Goal: Task Accomplishment & Management: Use online tool/utility

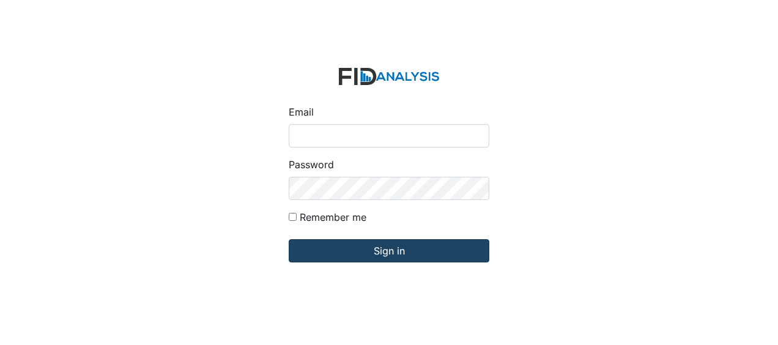
type input "[EMAIL_ADDRESS][DOMAIN_NAME]"
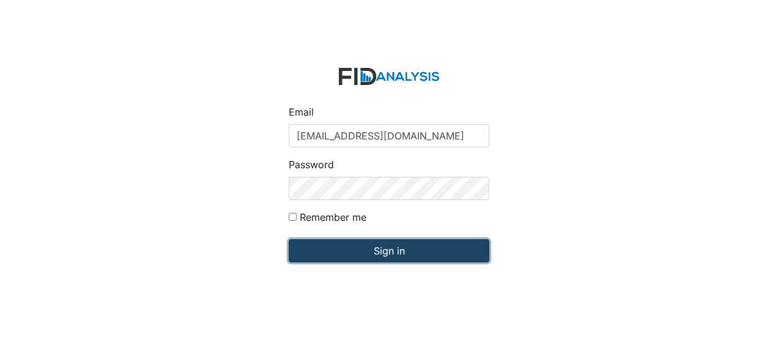
click at [324, 248] on input "Sign in" at bounding box center [389, 250] width 201 height 23
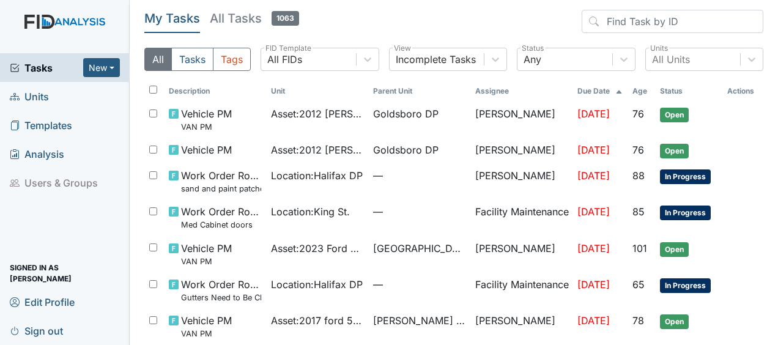
click at [56, 97] on link "Units" at bounding box center [65, 96] width 130 height 29
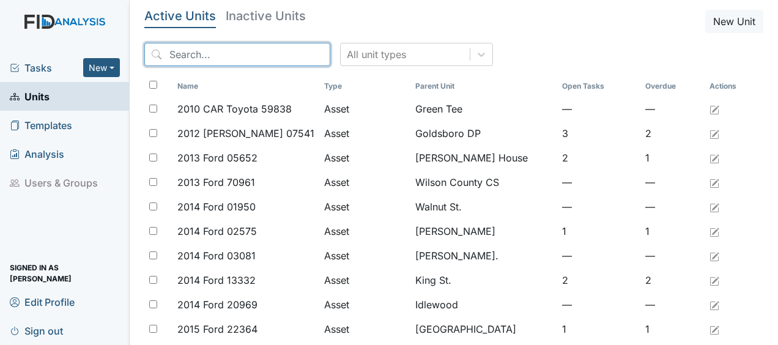
click at [172, 58] on input "search" at bounding box center [237, 54] width 186 height 23
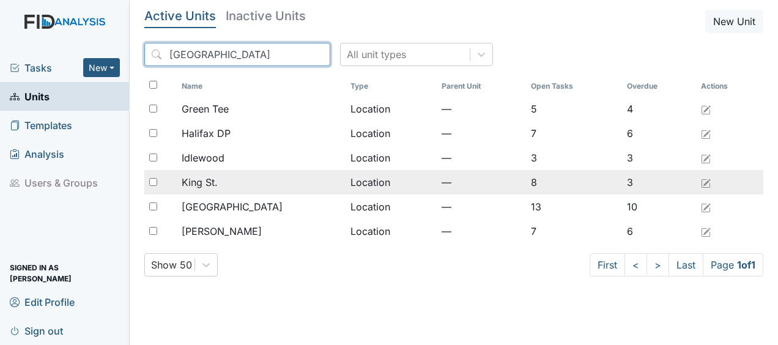
type input "halifax"
click at [234, 185] on div "King St." at bounding box center [261, 182] width 158 height 15
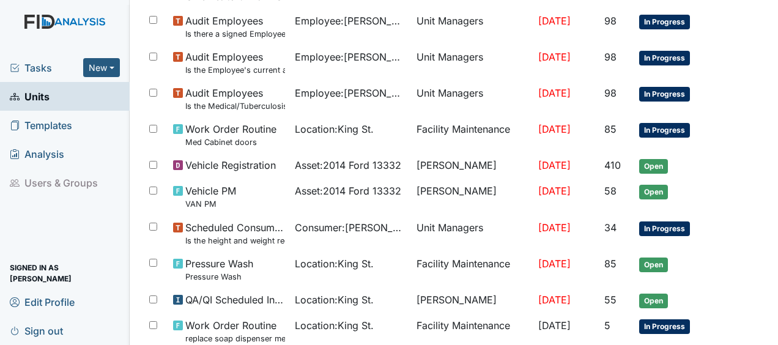
scroll to position [842, 0]
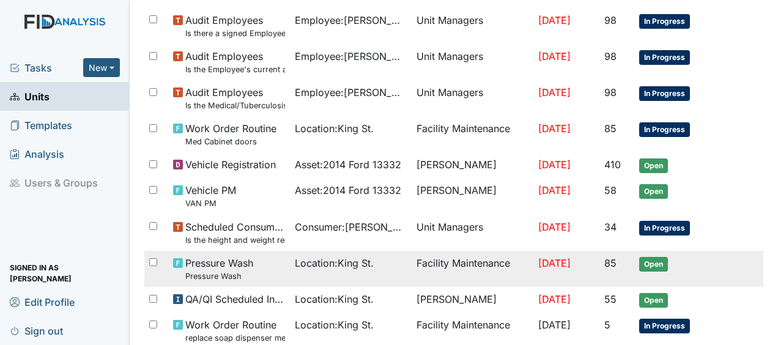
click at [352, 264] on span "Location : King St." at bounding box center [334, 263] width 79 height 15
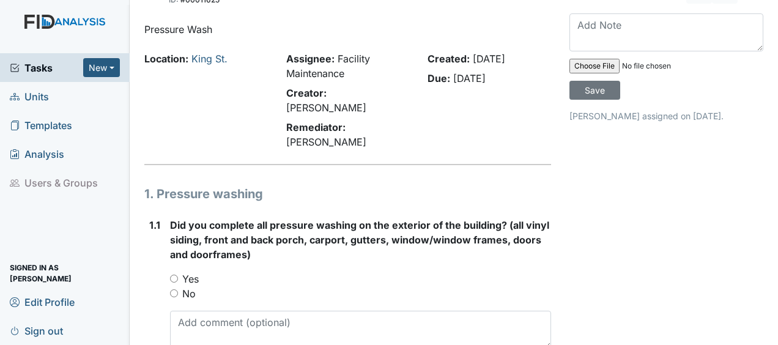
scroll to position [29, 0]
click at [172, 275] on input "Yes" at bounding box center [174, 279] width 8 height 8
radio input "true"
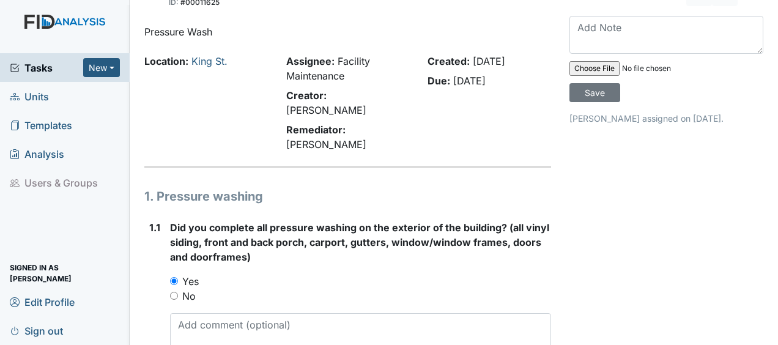
scroll to position [0, 0]
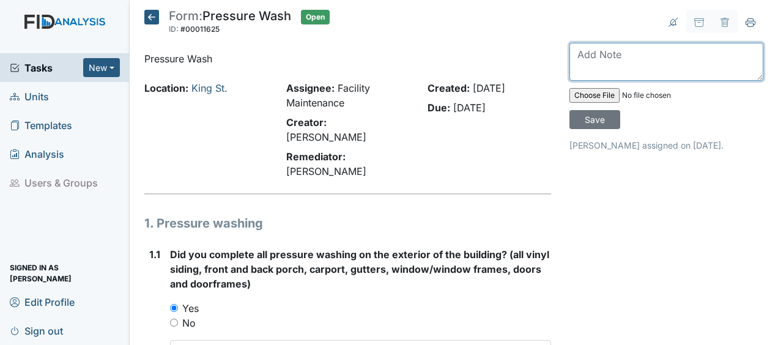
click at [588, 63] on textarea at bounding box center [667, 62] width 194 height 38
click at [630, 56] on textarea "pressure" at bounding box center [667, 62] width 194 height 38
type textarea "pressure washed house JB"
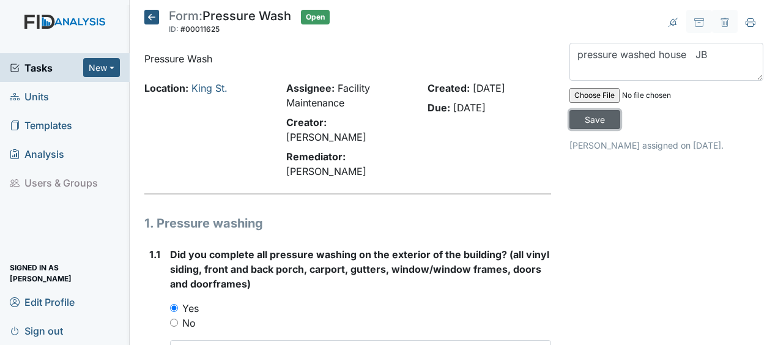
click at [597, 122] on input "Save" at bounding box center [595, 119] width 51 height 19
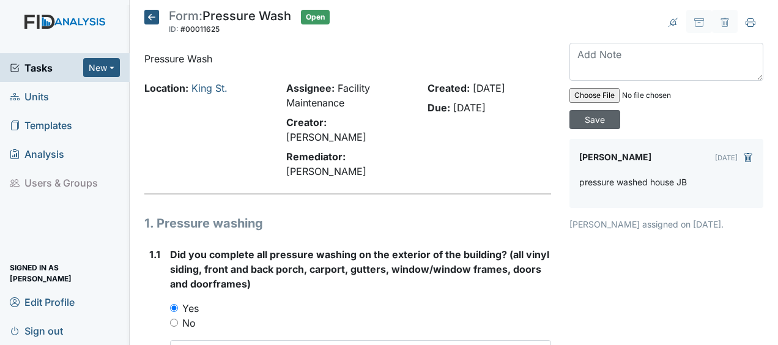
scroll to position [104, 0]
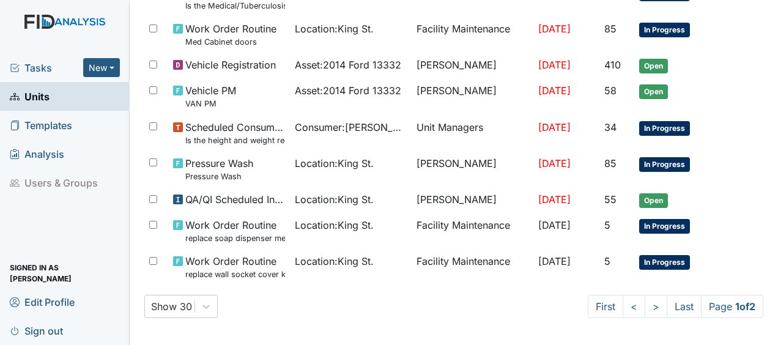
scroll to position [981, 0]
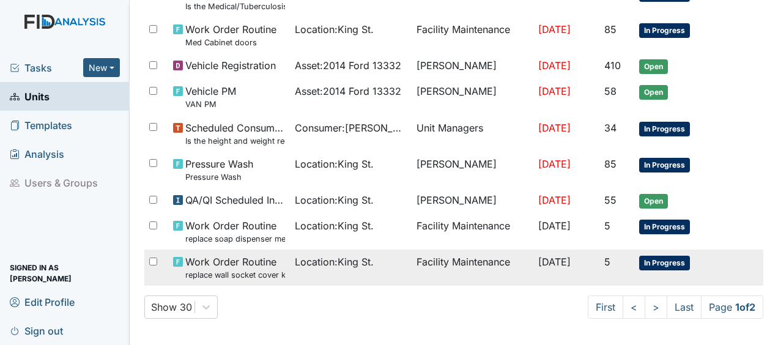
click at [212, 262] on span "Work Order Routine replace wall socket cover kitchen" at bounding box center [235, 267] width 100 height 26
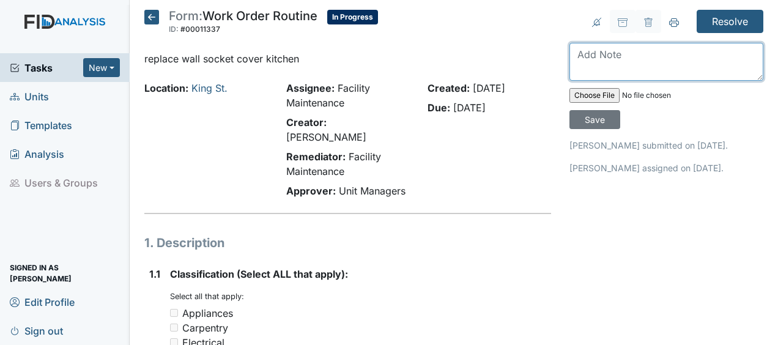
click at [597, 69] on textarea at bounding box center [667, 62] width 194 height 38
type textarea "replaced cover JB"
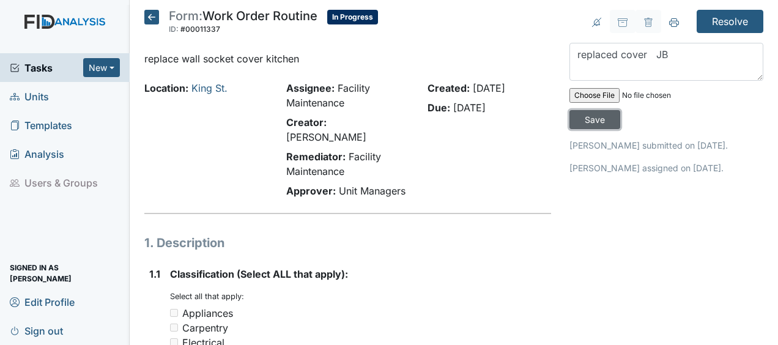
click at [596, 120] on input "Save" at bounding box center [595, 119] width 51 height 19
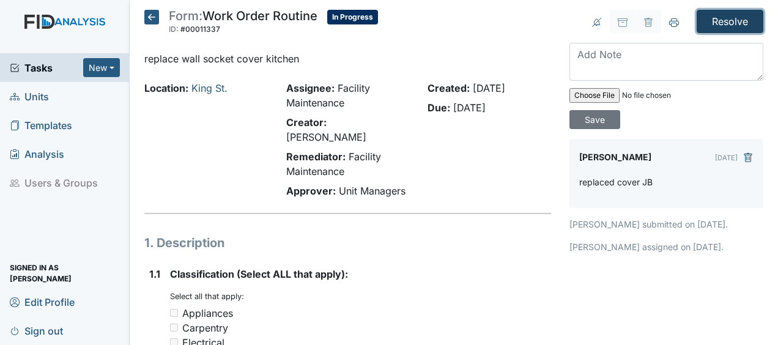
click at [721, 21] on input "Resolve" at bounding box center [730, 21] width 67 height 23
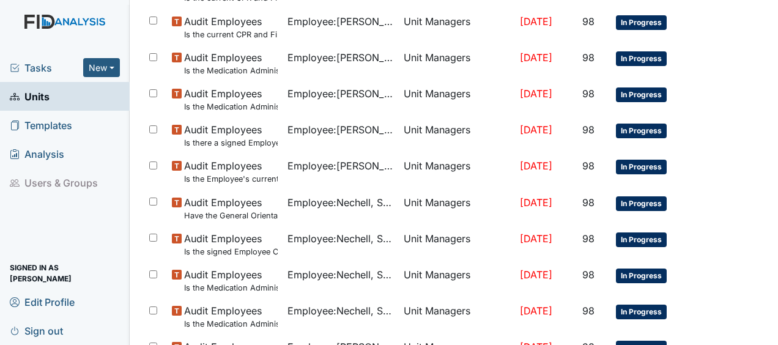
scroll to position [982, 0]
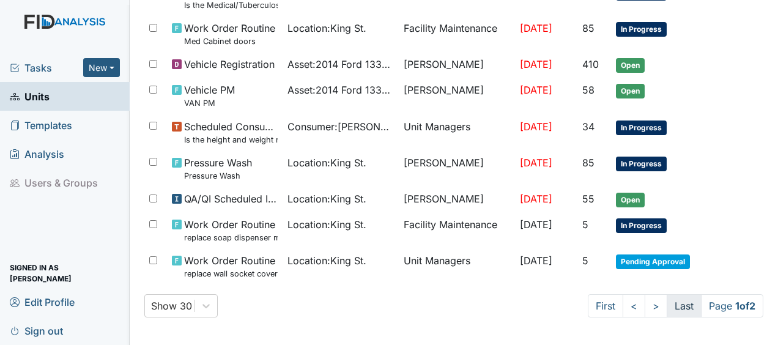
click at [685, 303] on link "Last" at bounding box center [684, 305] width 35 height 23
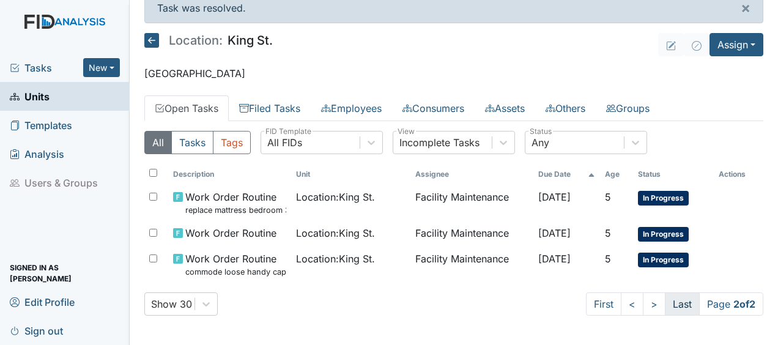
scroll to position [15, 0]
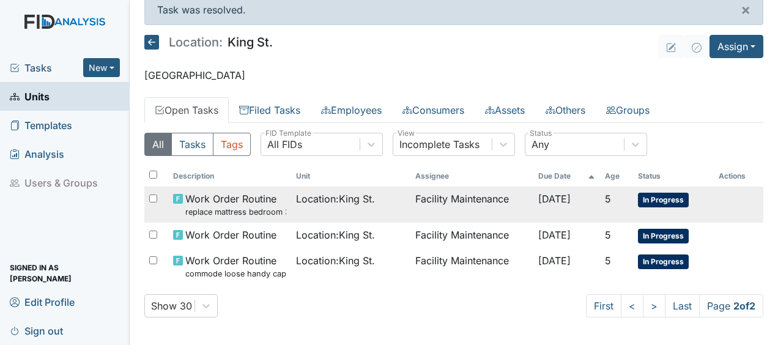
click at [483, 201] on td "Facility Maintenance" at bounding box center [471, 205] width 123 height 36
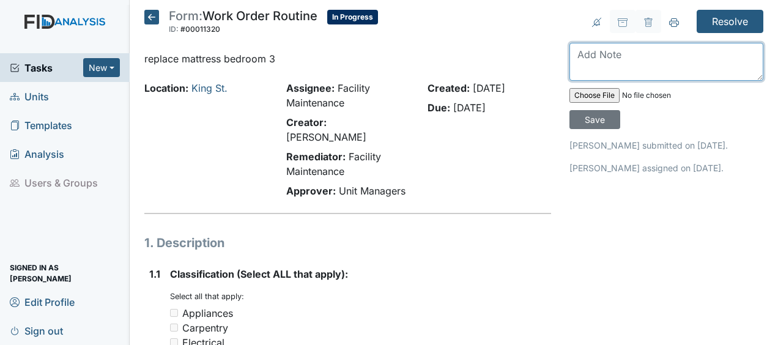
click at [578, 50] on textarea at bounding box center [667, 62] width 194 height 38
type textarea "replaced mattress JB"
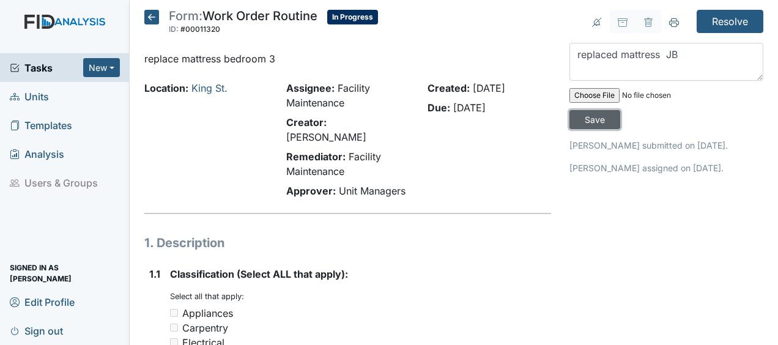
click at [594, 113] on input "Save" at bounding box center [595, 119] width 51 height 19
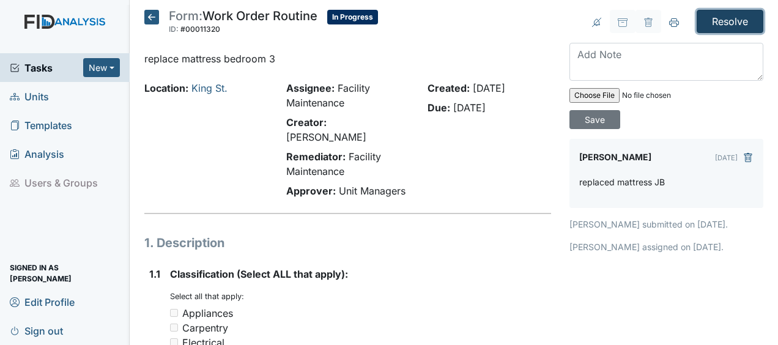
click at [713, 17] on input "Resolve" at bounding box center [730, 21] width 67 height 23
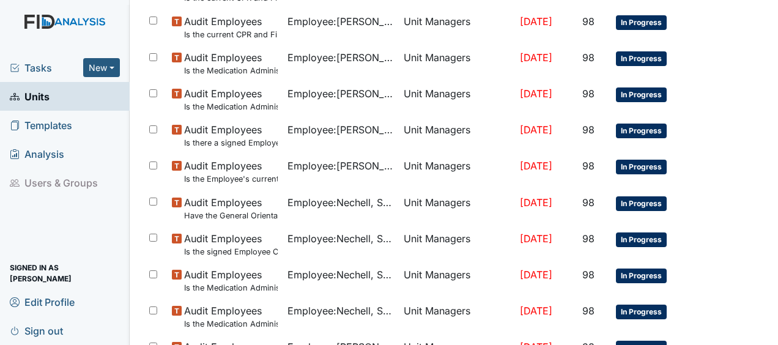
scroll to position [982, 0]
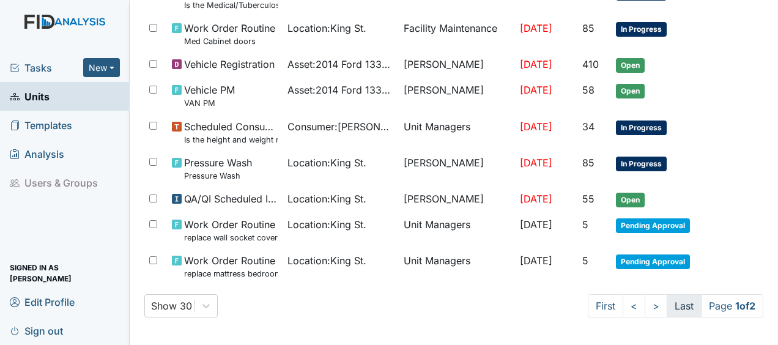
click at [679, 303] on link "Last" at bounding box center [684, 305] width 35 height 23
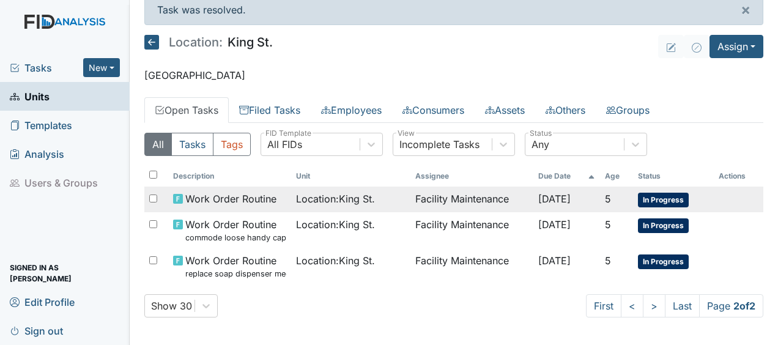
click at [548, 200] on span "[DATE]" at bounding box center [554, 199] width 32 height 12
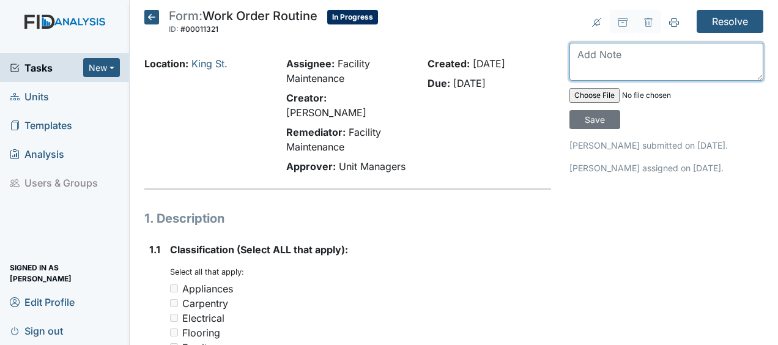
click at [581, 59] on textarea at bounding box center [667, 62] width 194 height 38
type textarea "hung curtain JB"
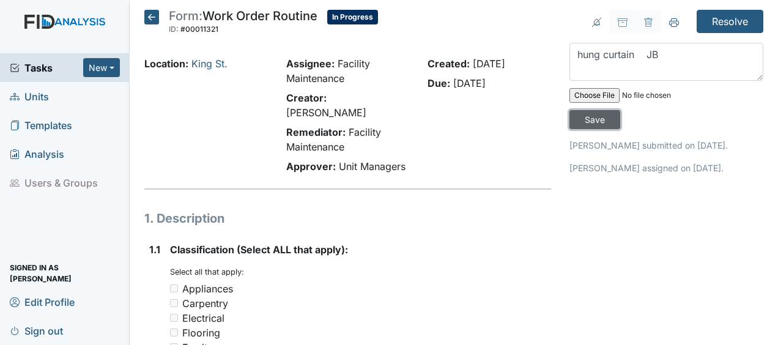
click at [596, 124] on input "Save" at bounding box center [595, 119] width 51 height 19
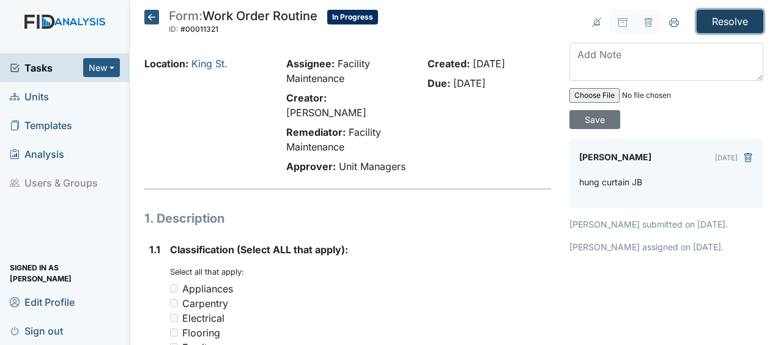
click at [723, 15] on input "Resolve" at bounding box center [730, 21] width 67 height 23
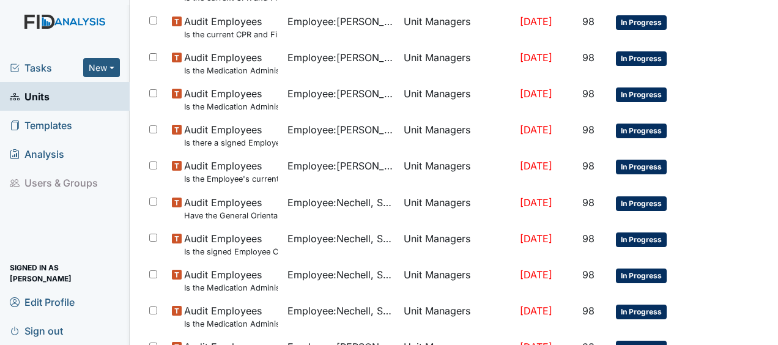
scroll to position [971, 0]
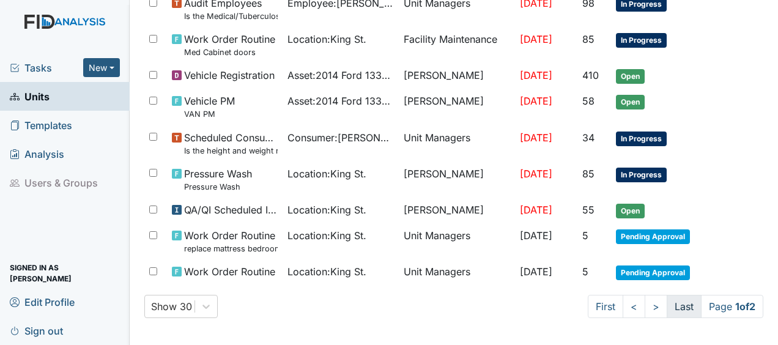
click at [674, 310] on link "Last" at bounding box center [684, 306] width 35 height 23
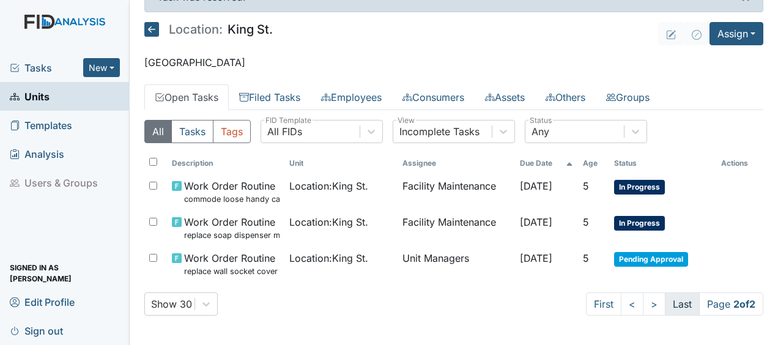
scroll to position [26, 0]
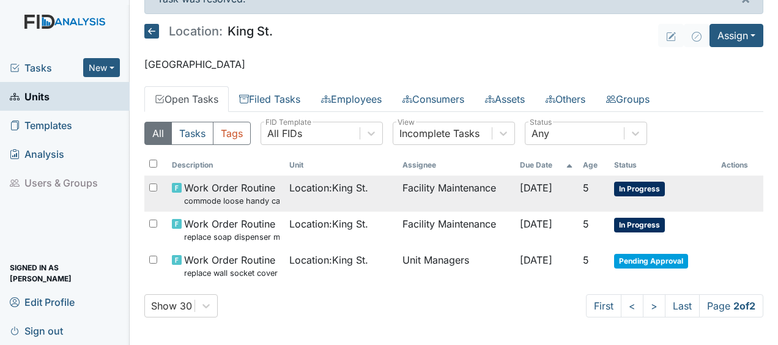
click at [532, 186] on span "[DATE]" at bounding box center [536, 188] width 32 height 12
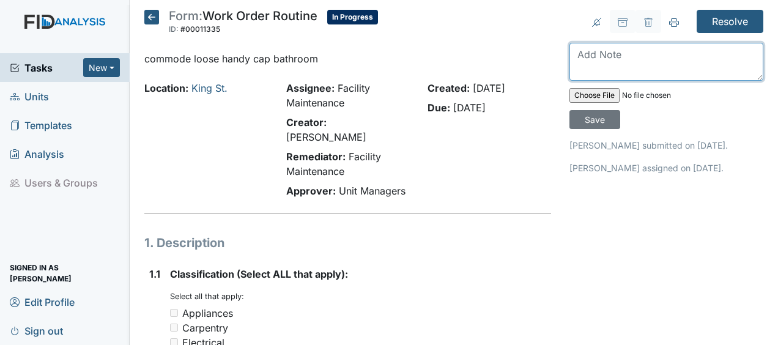
click at [584, 61] on textarea at bounding box center [667, 62] width 194 height 38
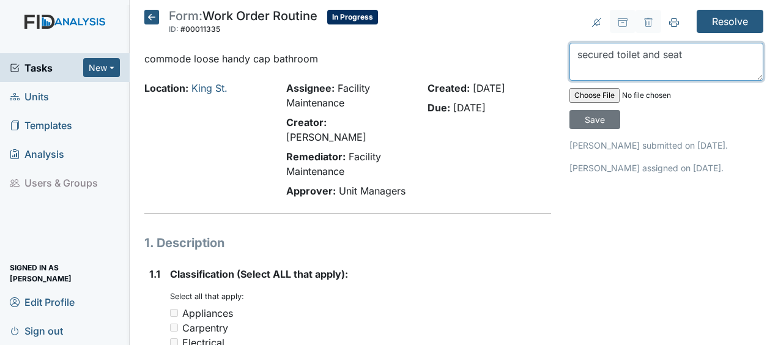
click at [694, 55] on textarea "secured toilet and seat" at bounding box center [667, 62] width 194 height 38
type textarea "secured toilet and seat JB"
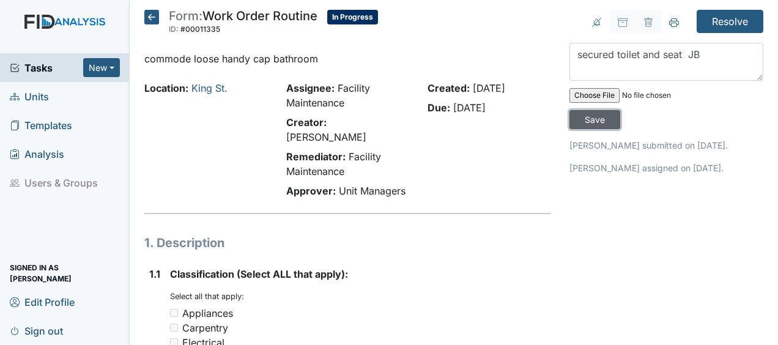
click at [593, 121] on input "Save" at bounding box center [595, 119] width 51 height 19
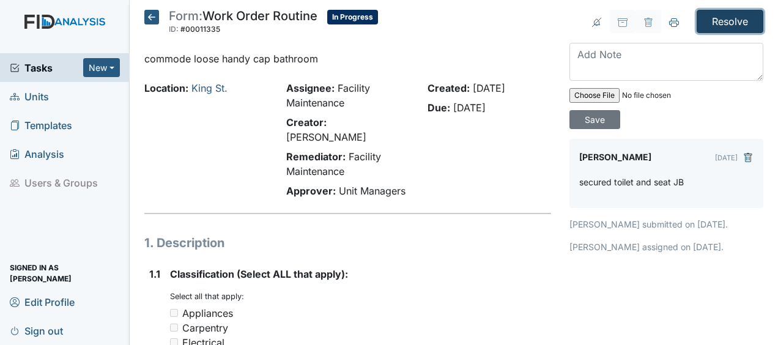
click at [716, 17] on input "Resolve" at bounding box center [730, 21] width 67 height 23
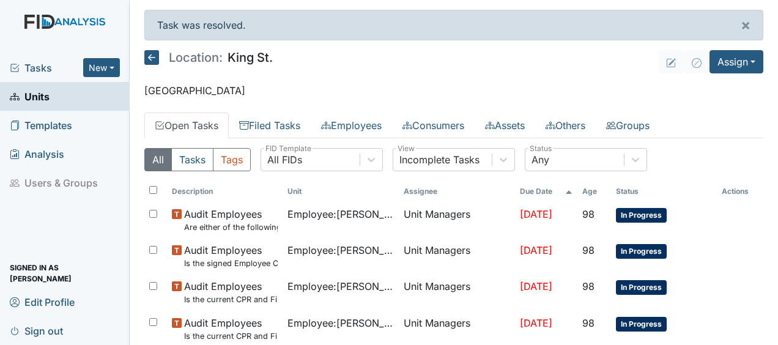
click at [155, 54] on icon at bounding box center [151, 57] width 15 height 15
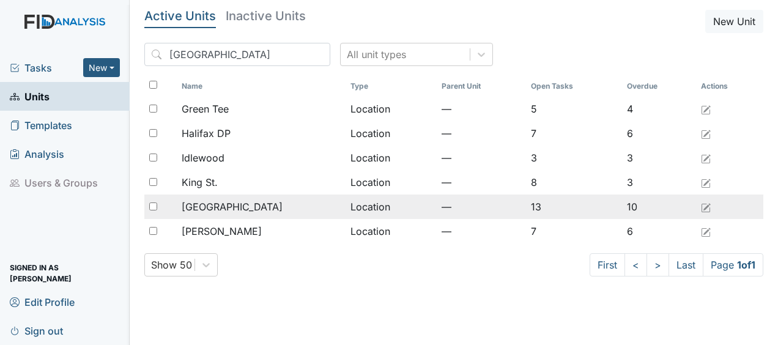
click at [215, 209] on span "[GEOGRAPHIC_DATA]" at bounding box center [232, 206] width 101 height 15
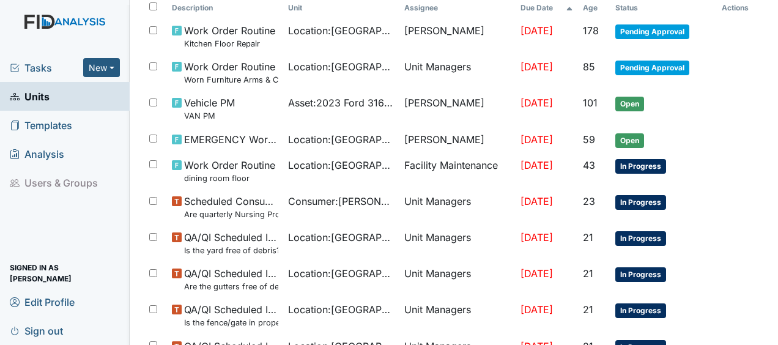
scroll to position [144, 0]
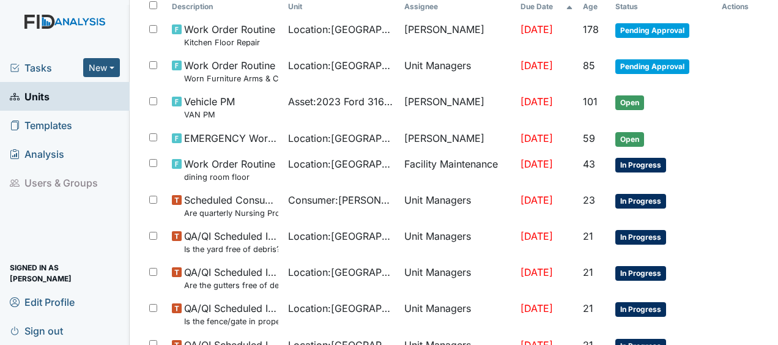
click at [215, 209] on small "Are quarterly Nursing Progress Notes/Visual Assessments completed by the end of…" at bounding box center [231, 213] width 94 height 12
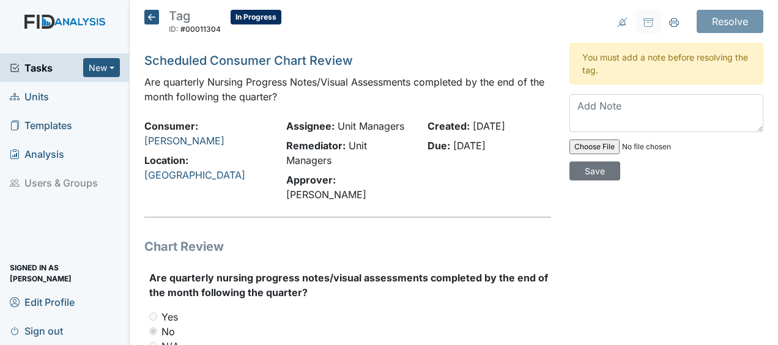
click at [153, 17] on icon at bounding box center [151, 17] width 15 height 15
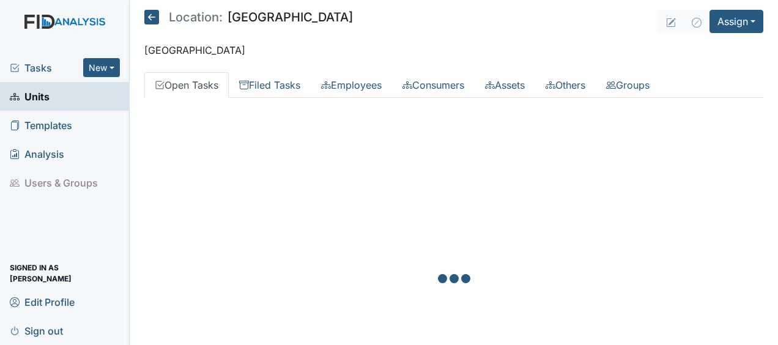
drag, startPoint x: 0, startPoint y: 0, endPoint x: 153, endPoint y: 17, distance: 153.8
click at [153, 17] on icon at bounding box center [151, 17] width 15 height 15
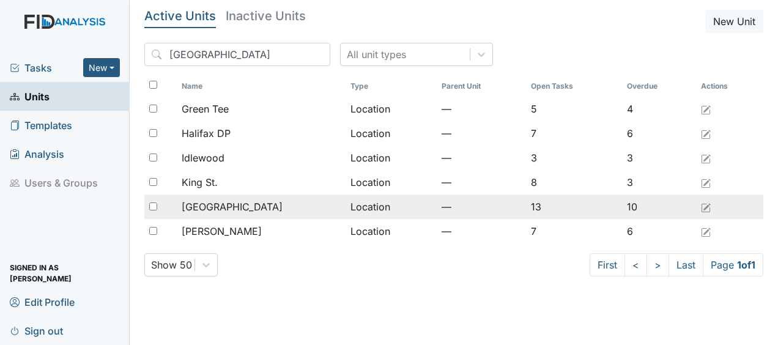
click at [347, 206] on td "Location" at bounding box center [391, 207] width 91 height 24
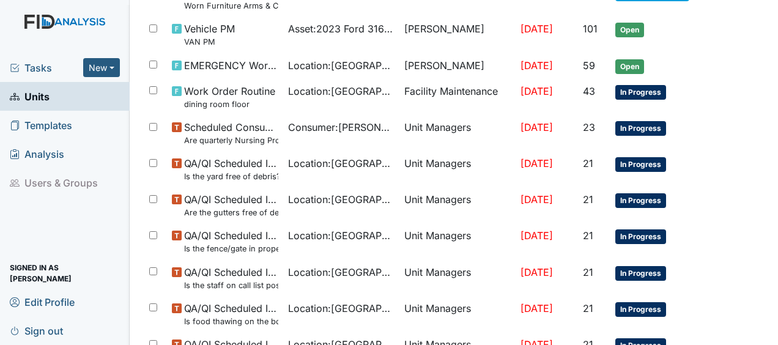
scroll to position [519, 0]
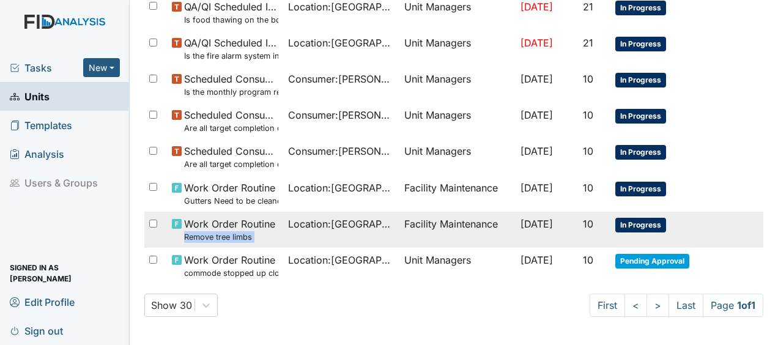
click at [275, 221] on tr "Work Order Routine Remove tree limbs Location : Lakeview Facility Maintenance A…" at bounding box center [453, 230] width 619 height 36
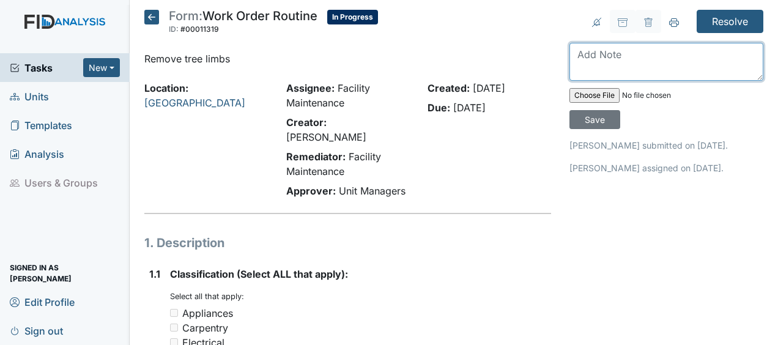
click at [588, 56] on textarea at bounding box center [667, 62] width 194 height 38
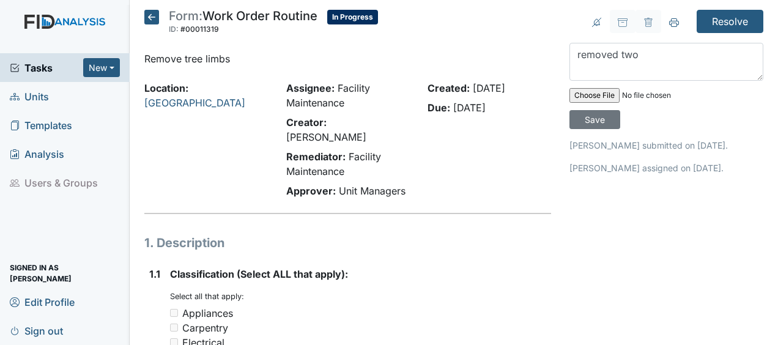
click at [570, 81] on input "file" at bounding box center [653, 95] width 166 height 29
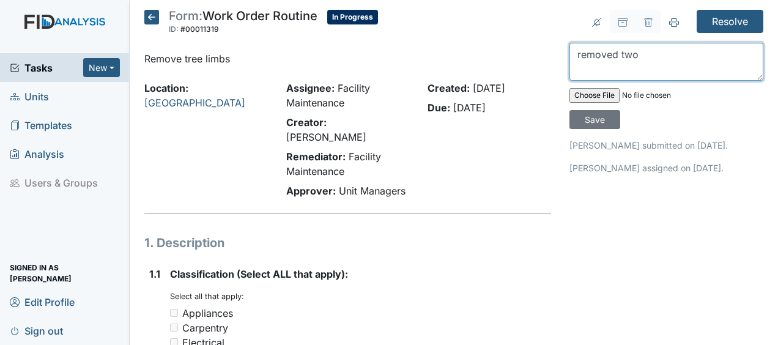
click at [642, 50] on textarea "removed two" at bounding box center [667, 62] width 194 height 38
type textarea "removed two more loads of limbs JB"
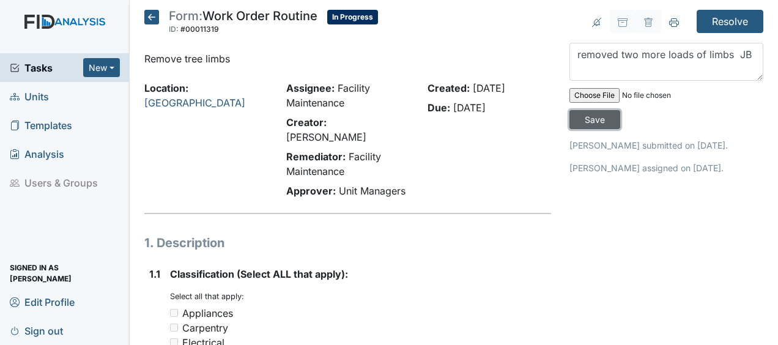
click at [596, 116] on input "Save" at bounding box center [595, 119] width 51 height 19
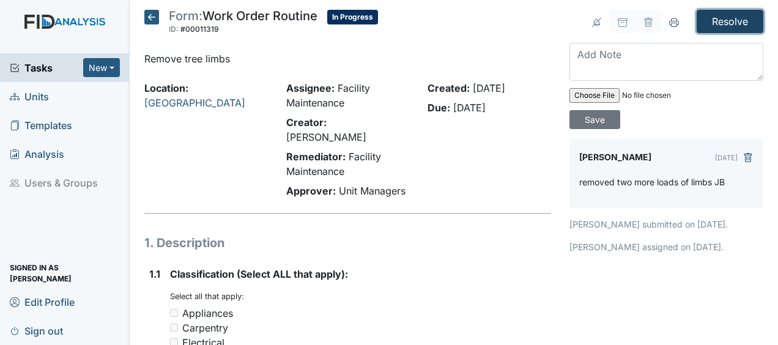
click at [726, 16] on input "Resolve" at bounding box center [730, 21] width 67 height 23
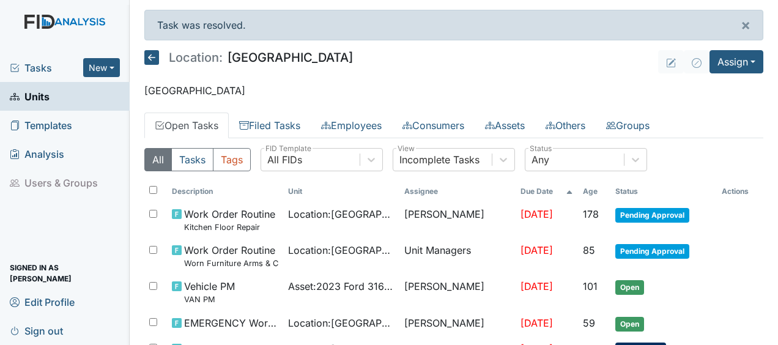
click at [153, 58] on icon at bounding box center [151, 57] width 15 height 15
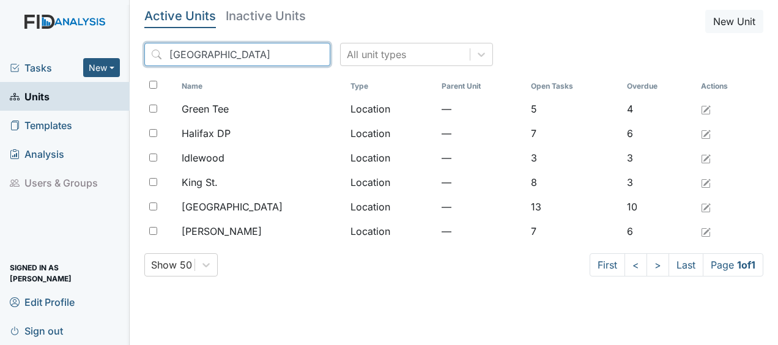
click at [293, 51] on input "[GEOGRAPHIC_DATA]" at bounding box center [237, 54] width 186 height 23
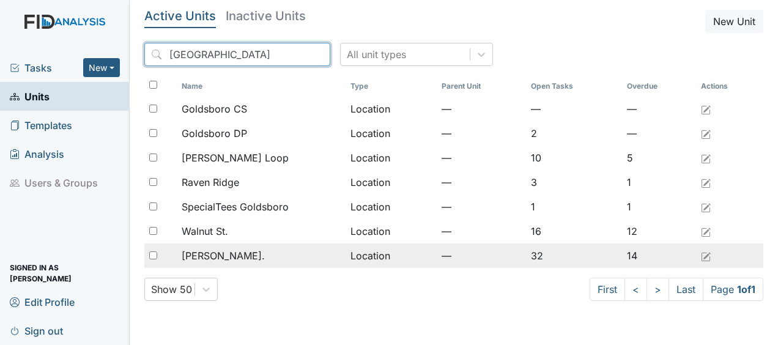
type input "goldsboro"
click at [384, 252] on td "Location" at bounding box center [391, 255] width 91 height 24
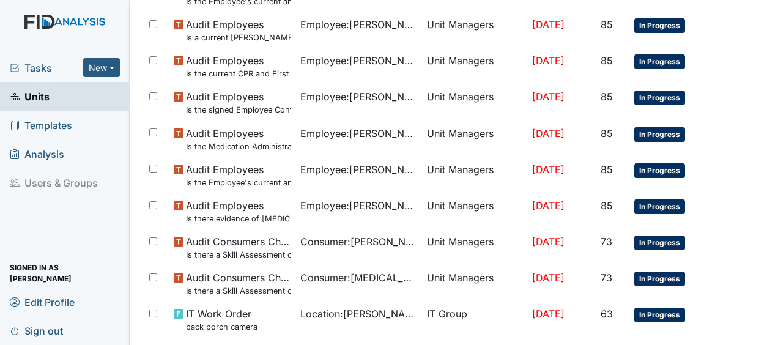
scroll to position [964, 0]
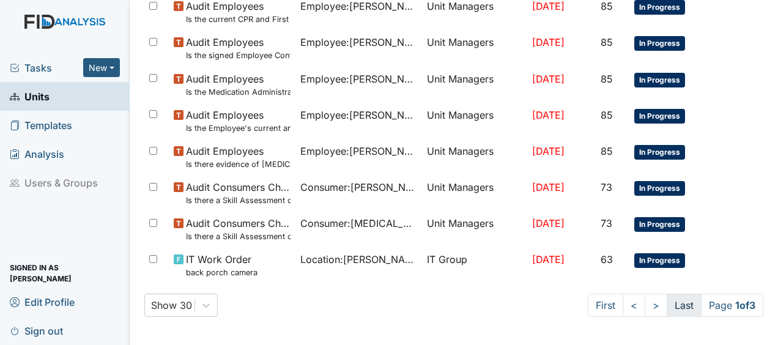
click at [676, 302] on link "Last" at bounding box center [684, 305] width 35 height 23
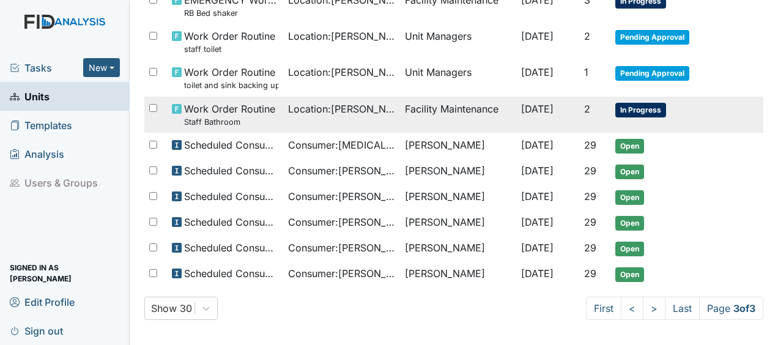
click at [469, 109] on td "Facility Maintenance" at bounding box center [458, 115] width 116 height 36
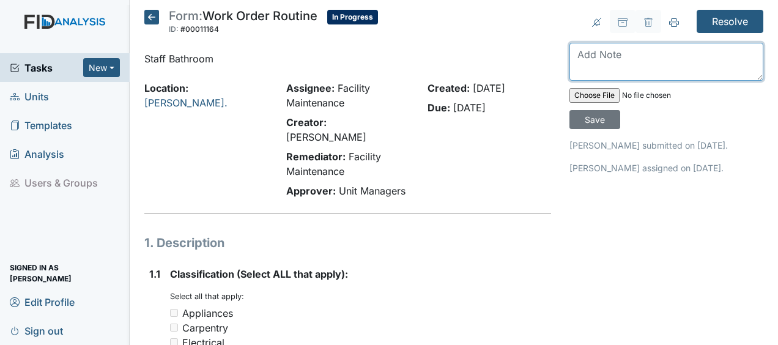
click at [570, 50] on textarea at bounding box center [667, 62] width 194 height 38
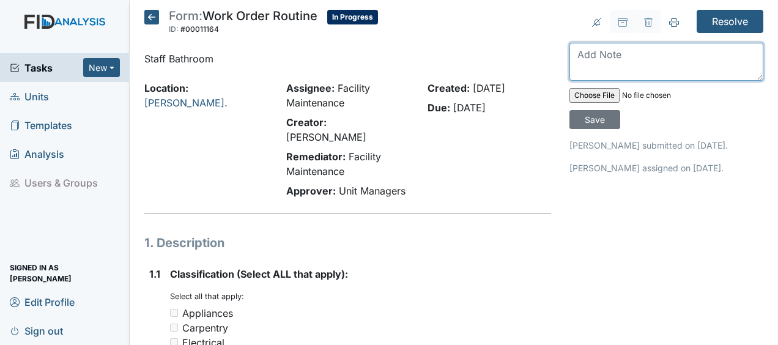
click at [585, 59] on textarea at bounding box center [667, 62] width 194 height 38
type textarea "unclogged toilet of paper and waste JB"
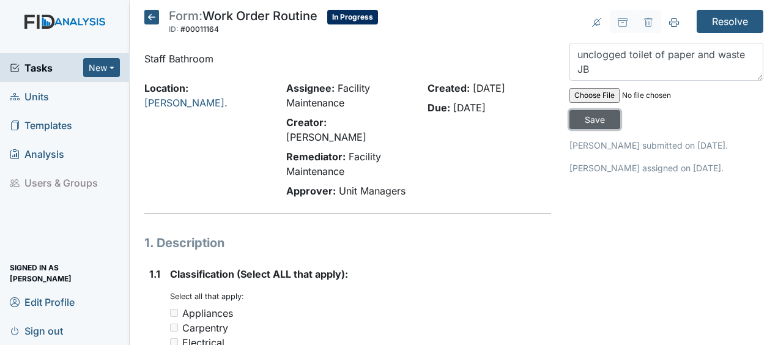
click at [589, 121] on input "Save" at bounding box center [595, 119] width 51 height 19
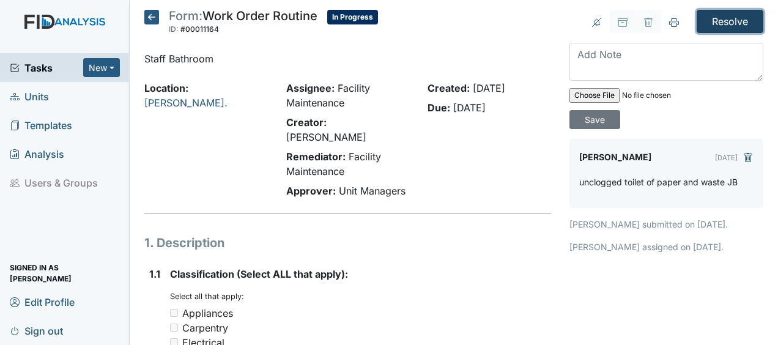
click at [718, 21] on input "Resolve" at bounding box center [730, 21] width 67 height 23
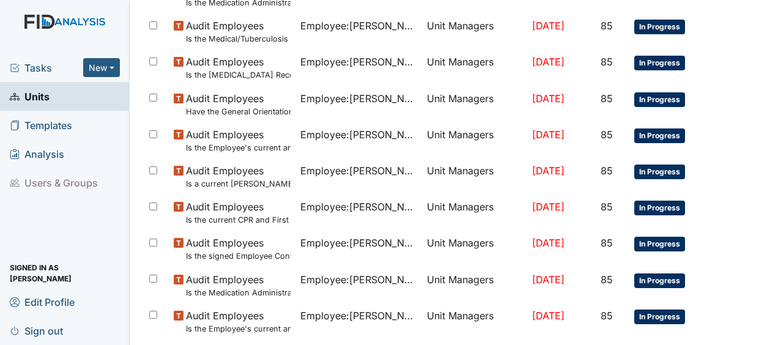
scroll to position [1004, 0]
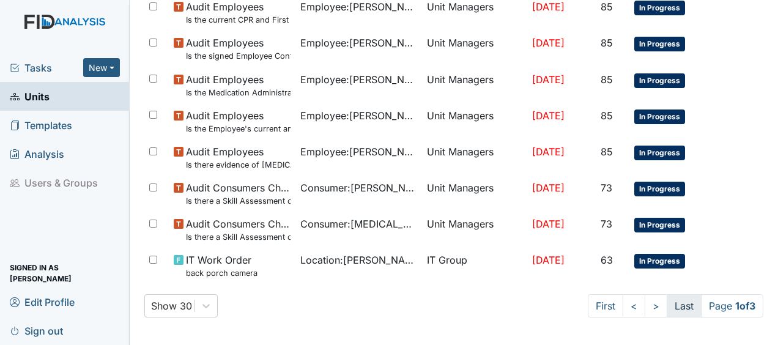
click at [677, 305] on link "Last" at bounding box center [684, 305] width 35 height 23
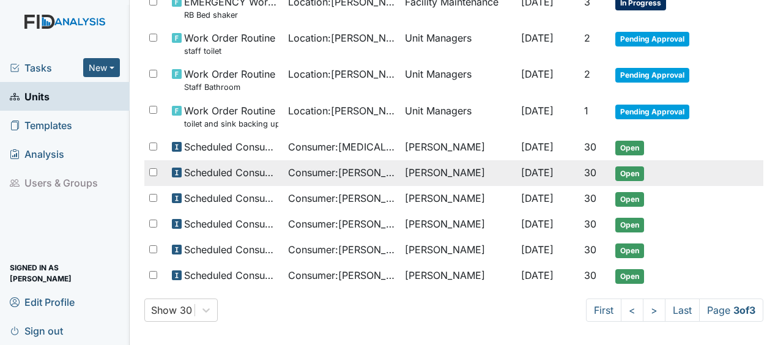
scroll to position [237, 0]
